Goal: Task Accomplishment & Management: Use online tool/utility

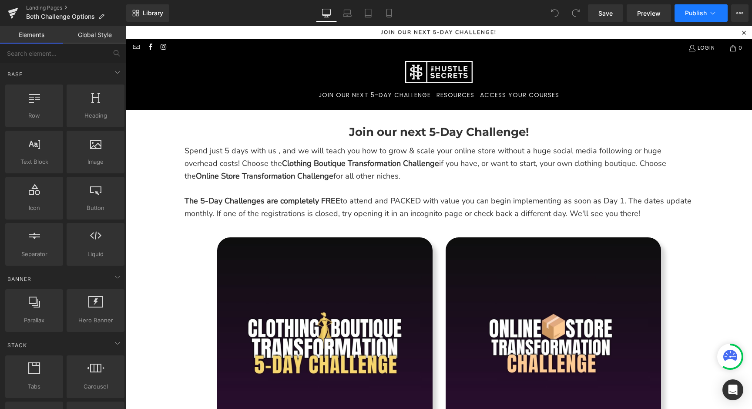
click at [689, 13] on span "Publish" at bounding box center [696, 13] width 22 height 7
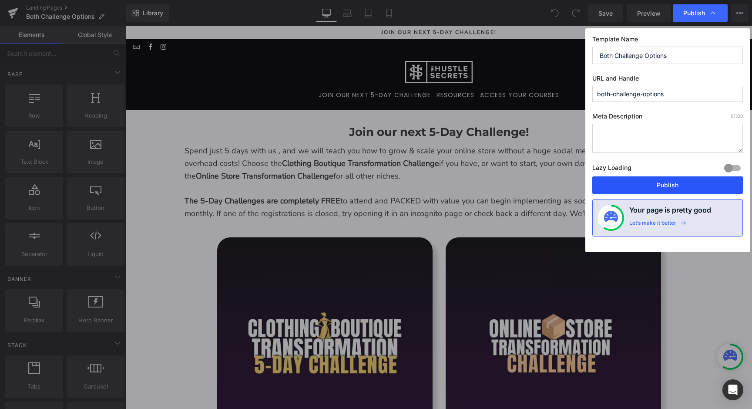
click at [653, 185] on button "Publish" at bounding box center [667, 184] width 151 height 17
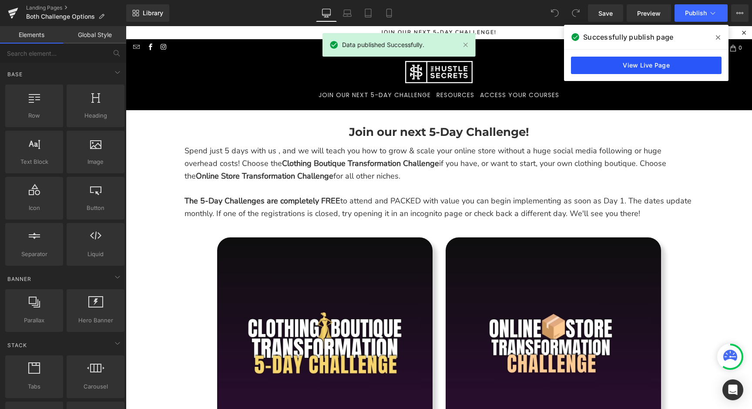
click at [622, 67] on link "View Live Page" at bounding box center [646, 65] width 151 height 17
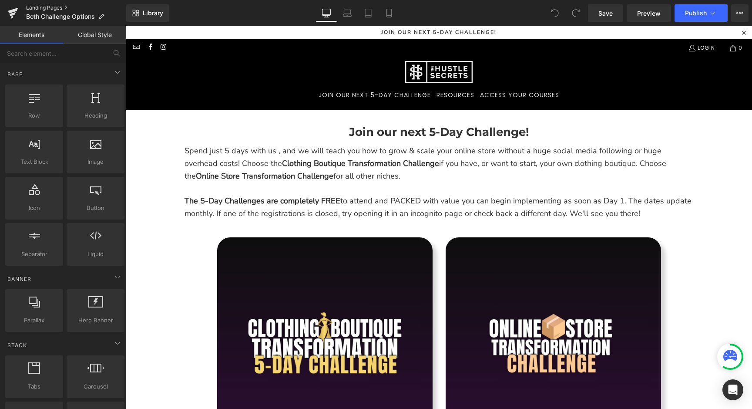
click at [40, 5] on link "Landing Pages" at bounding box center [76, 7] width 100 height 7
